Goal: Find specific page/section: Find specific page/section

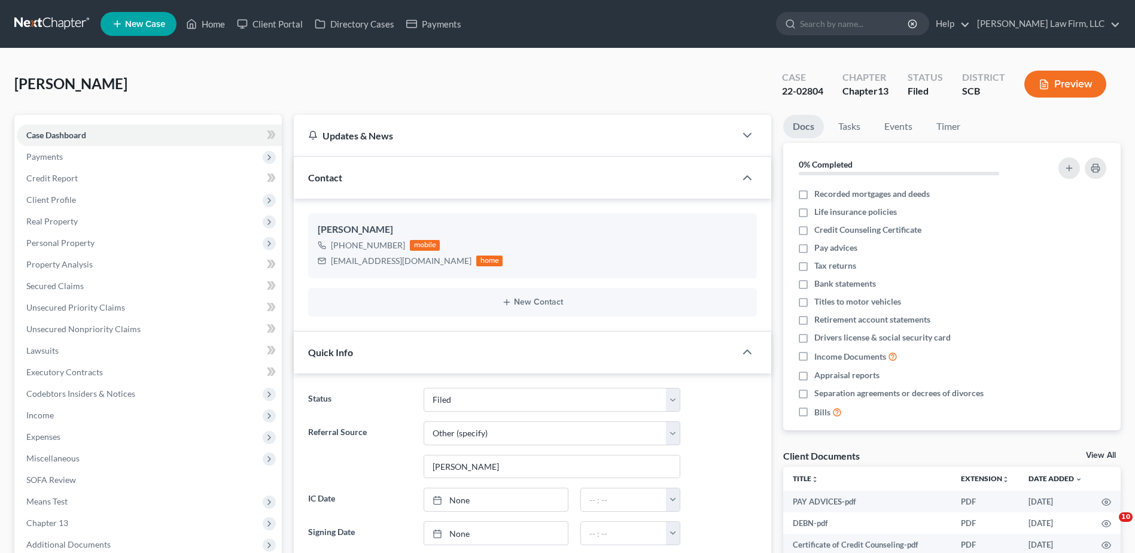
select select "2"
select select "6"
select select "0"
click at [865, 28] on input "search" at bounding box center [855, 24] width 110 height 22
type input "motsinger"
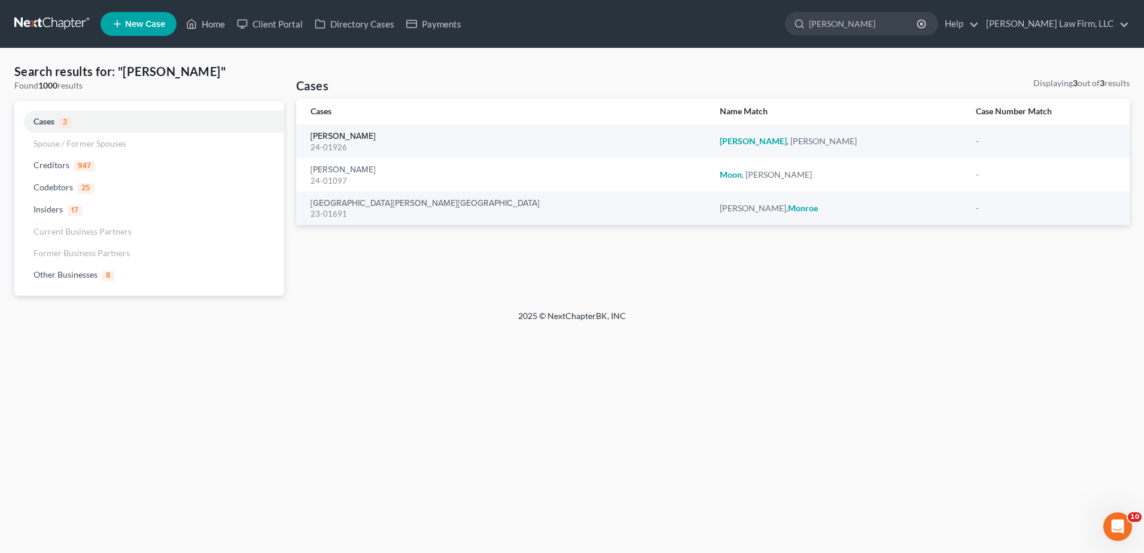
click at [334, 132] on link "[PERSON_NAME]" at bounding box center [343, 136] width 65 height 8
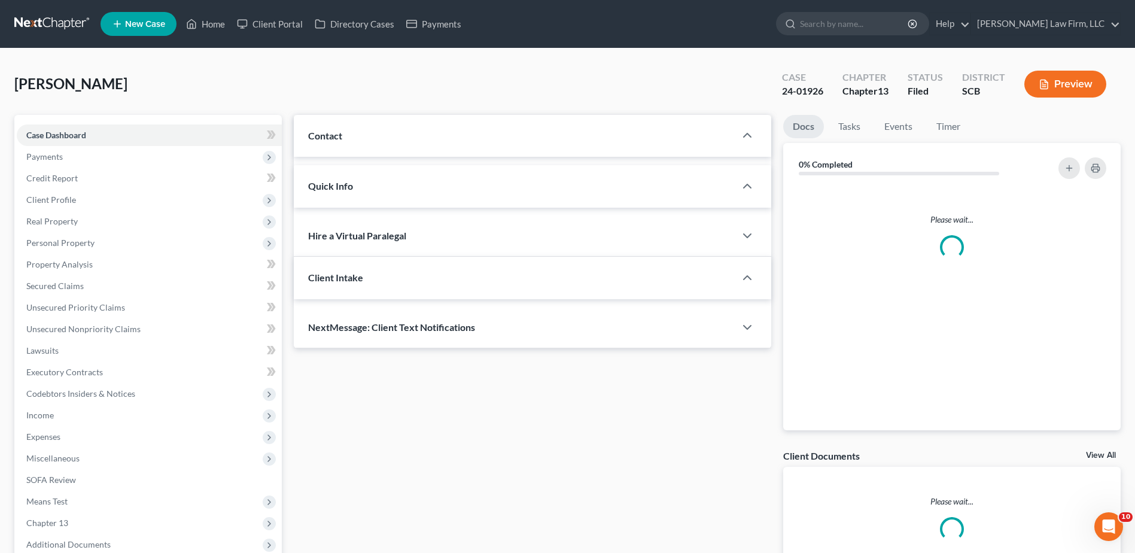
select select "0"
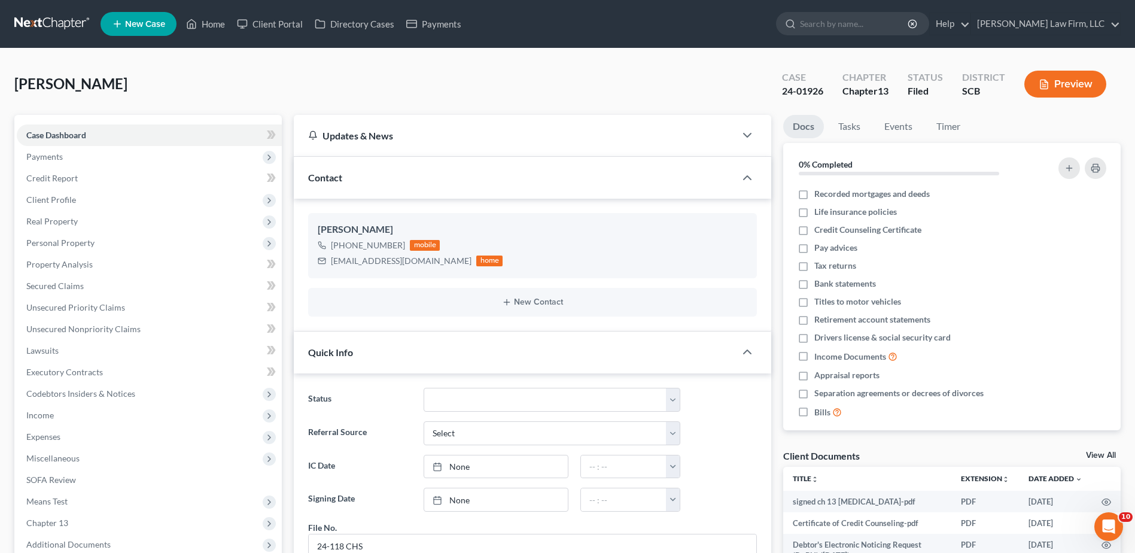
click at [44, 13] on link at bounding box center [52, 24] width 77 height 22
